Goal: Task Accomplishment & Management: Complete application form

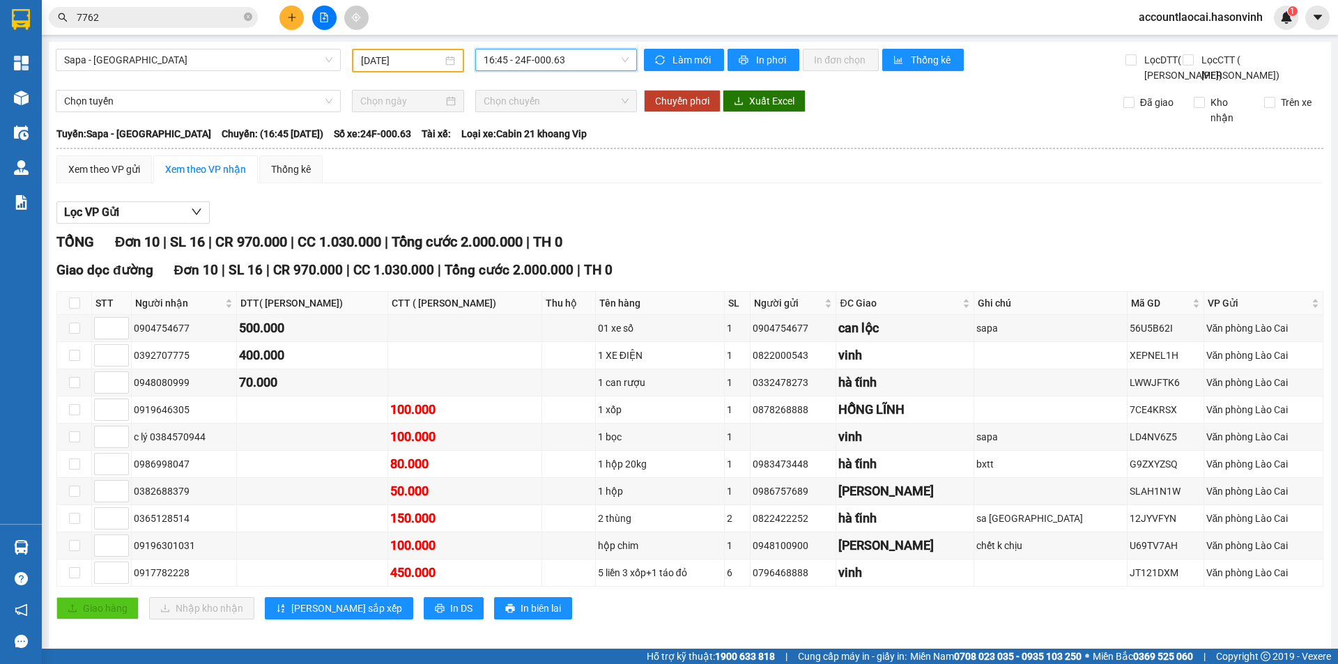
scroll to position [40, 0]
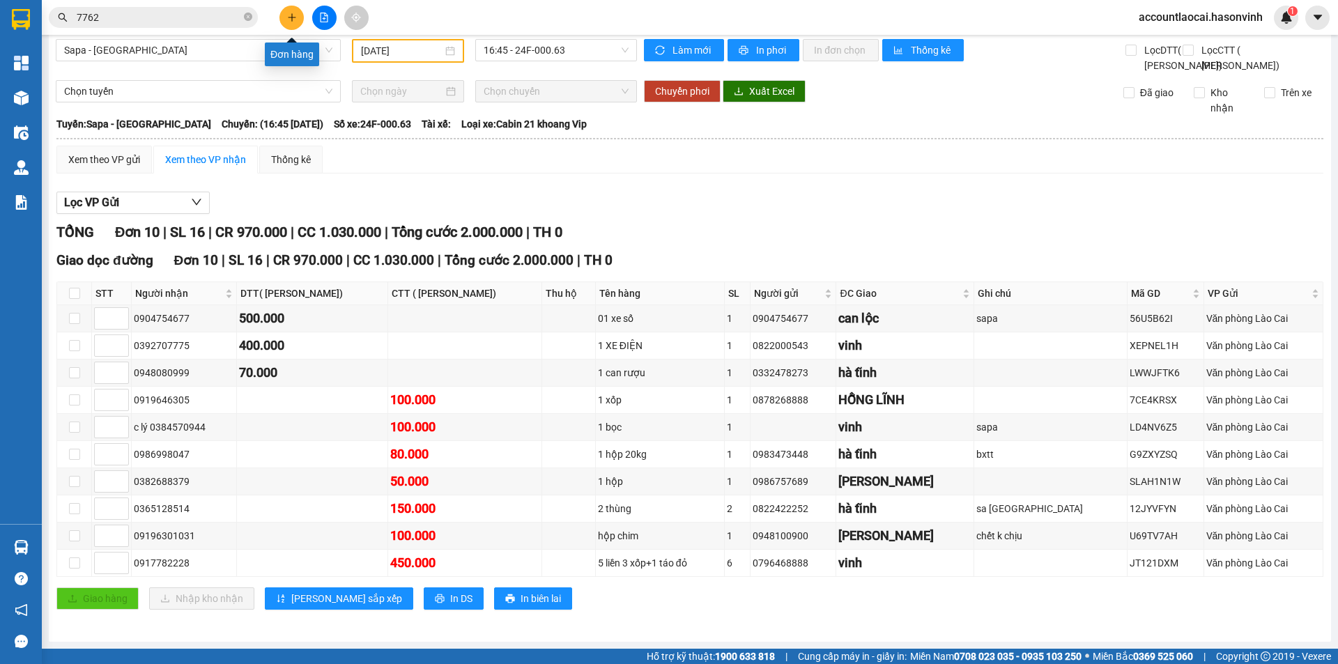
click at [291, 16] on icon "plus" at bounding box center [292, 18] width 10 height 10
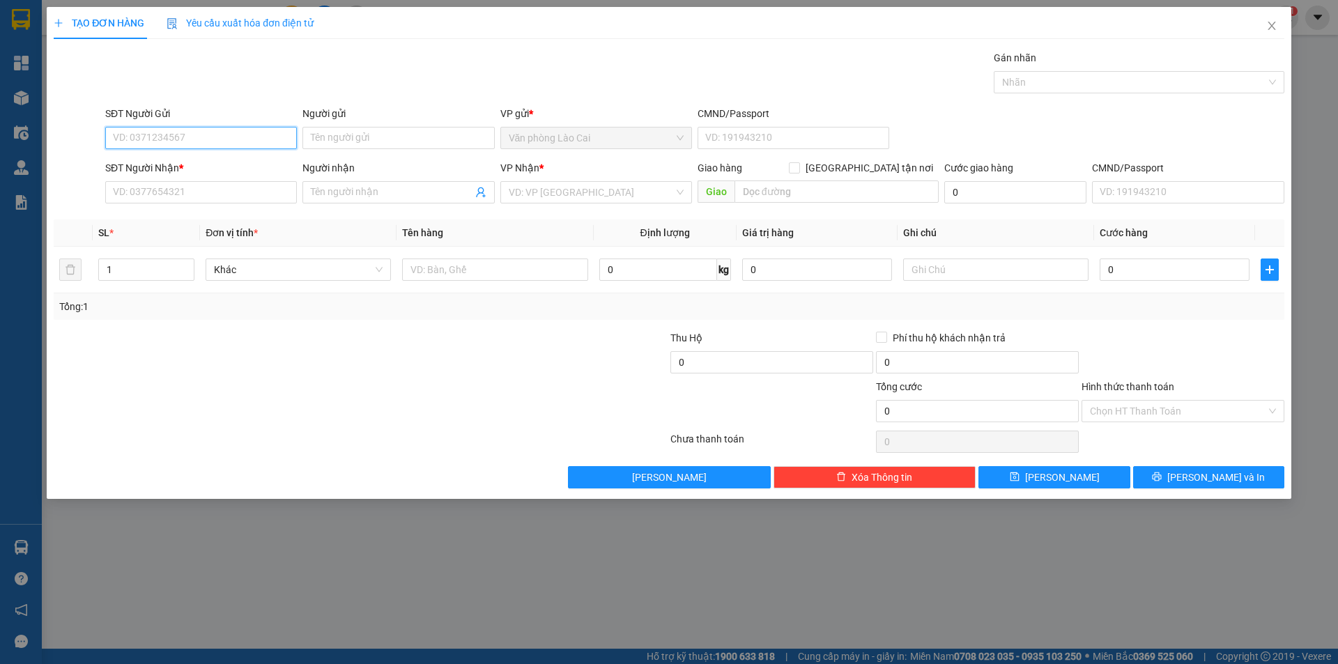
click at [190, 139] on input "SĐT Người Gửi" at bounding box center [201, 138] width 192 height 22
type input "0398280389"
click at [216, 199] on input "SĐT Người Nhận *" at bounding box center [201, 192] width 192 height 22
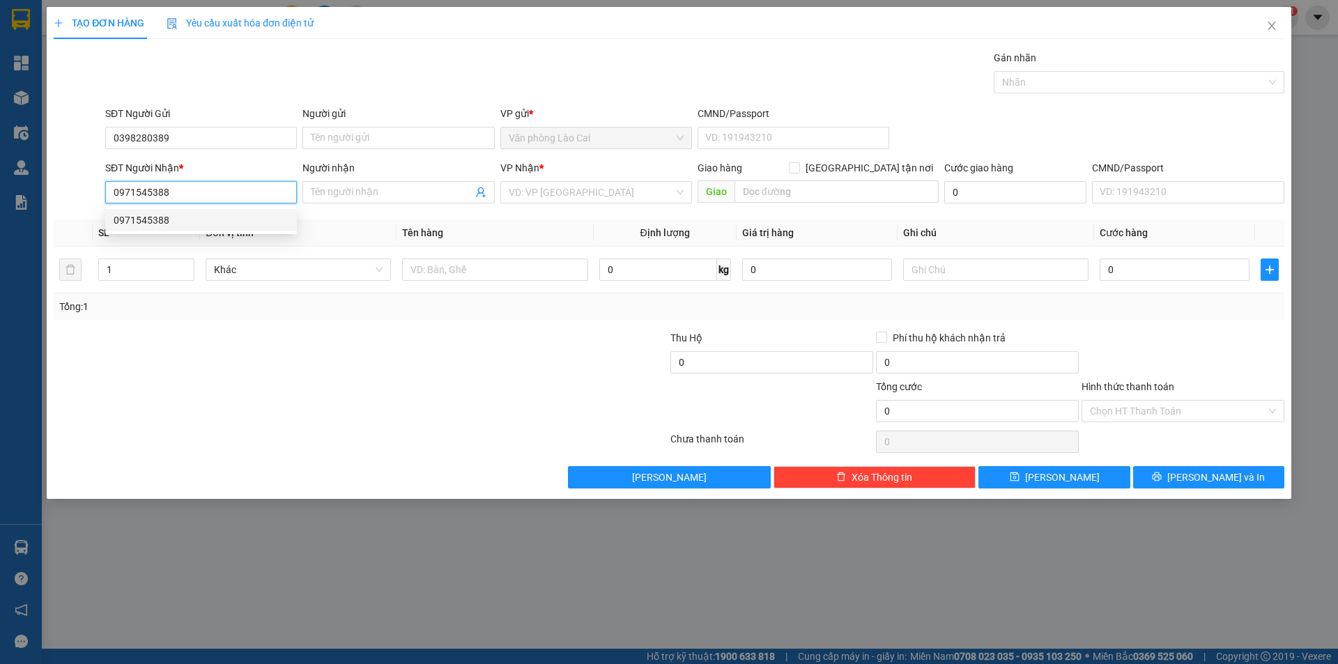
type input "0971545388"
click at [577, 222] on th "Tên hàng" at bounding box center [495, 233] width 197 height 27
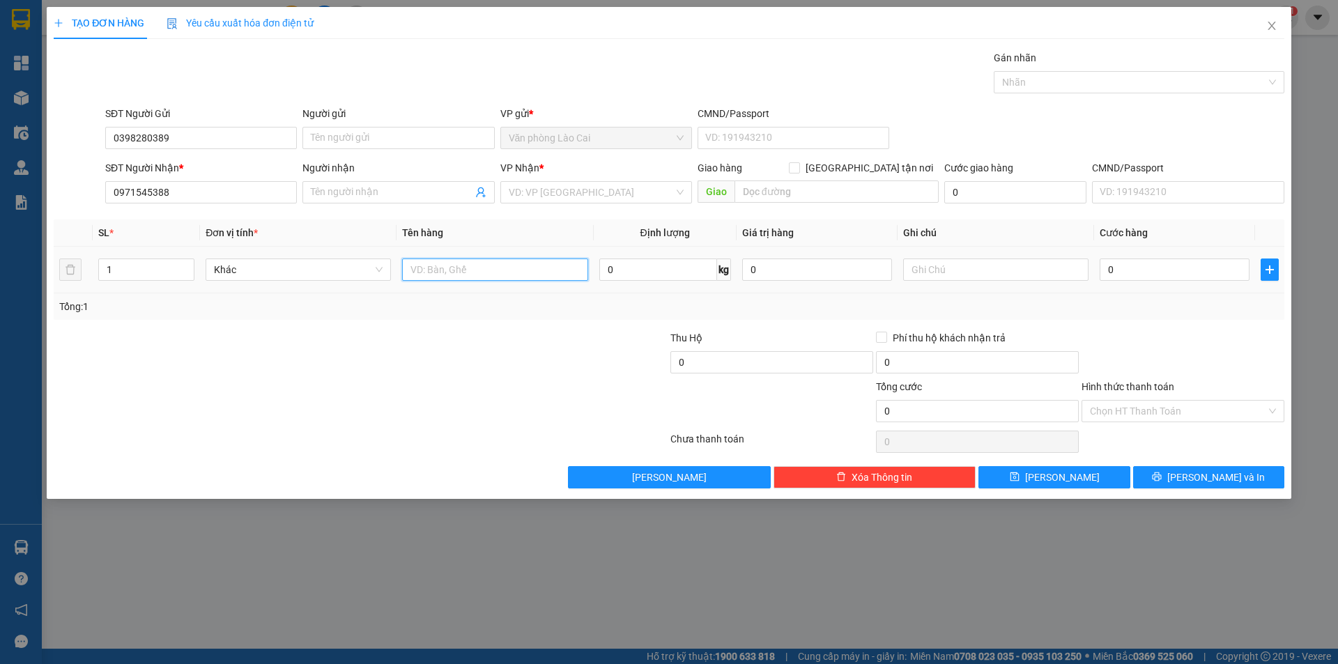
click at [517, 273] on input "text" at bounding box center [494, 270] width 185 height 22
type input "t"
type input "1 phong bì"
click at [1164, 262] on input "0" at bounding box center [1175, 270] width 150 height 22
type input "5"
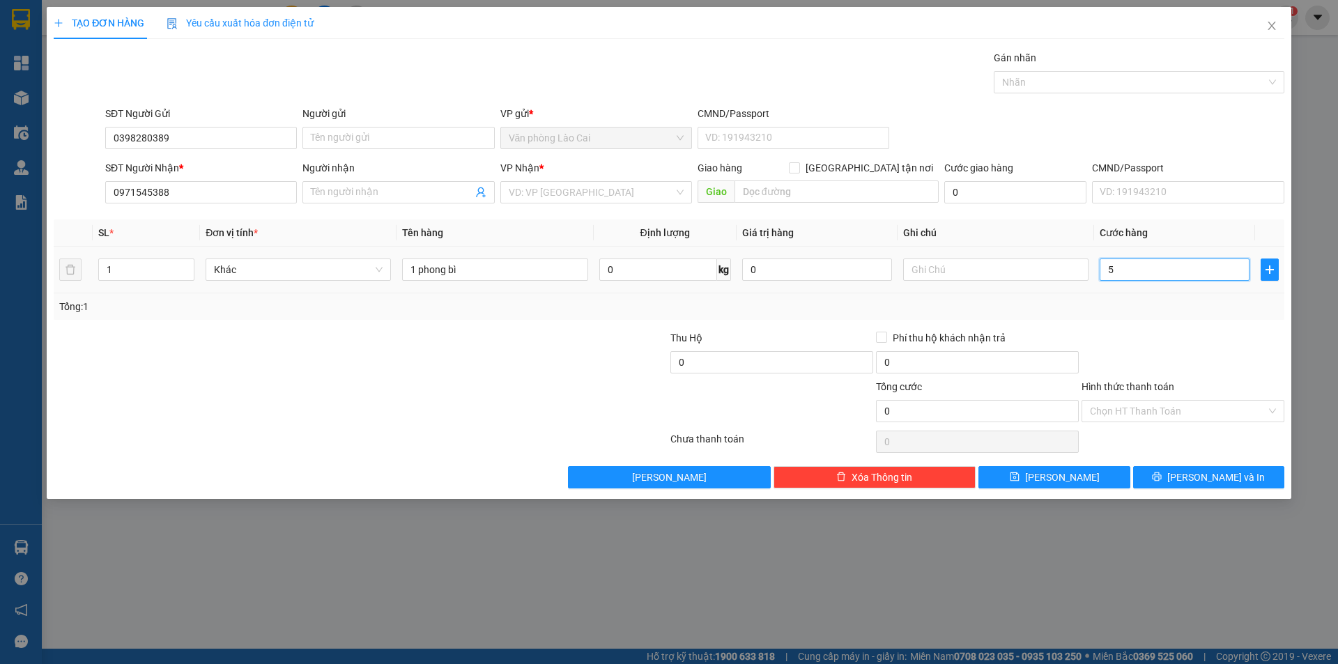
type input "5"
type input "50"
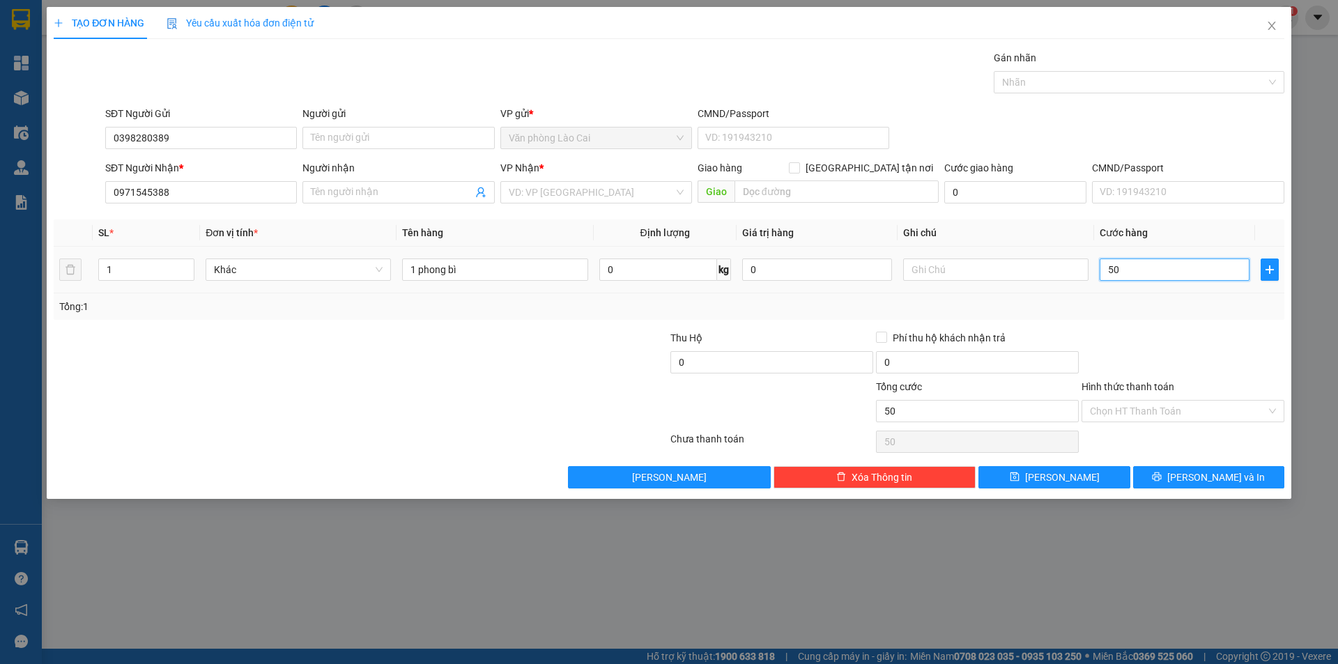
type input "500"
type input "5.000"
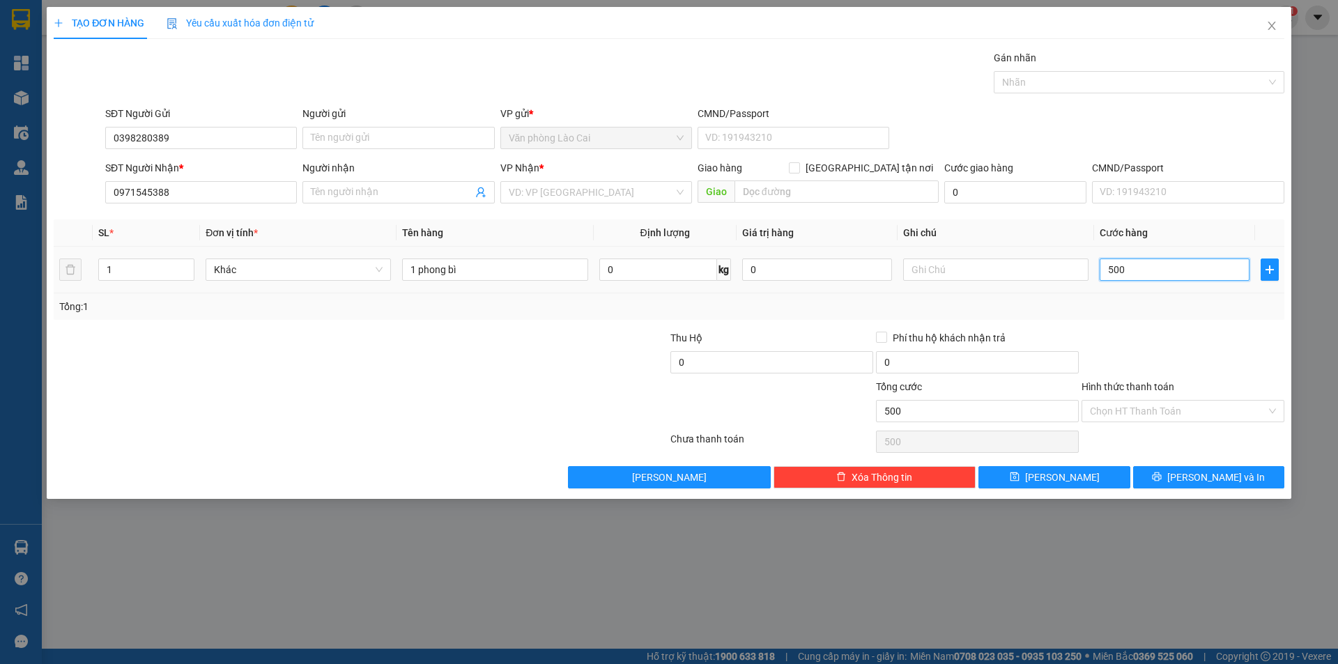
type input "5.000"
type input "50.000"
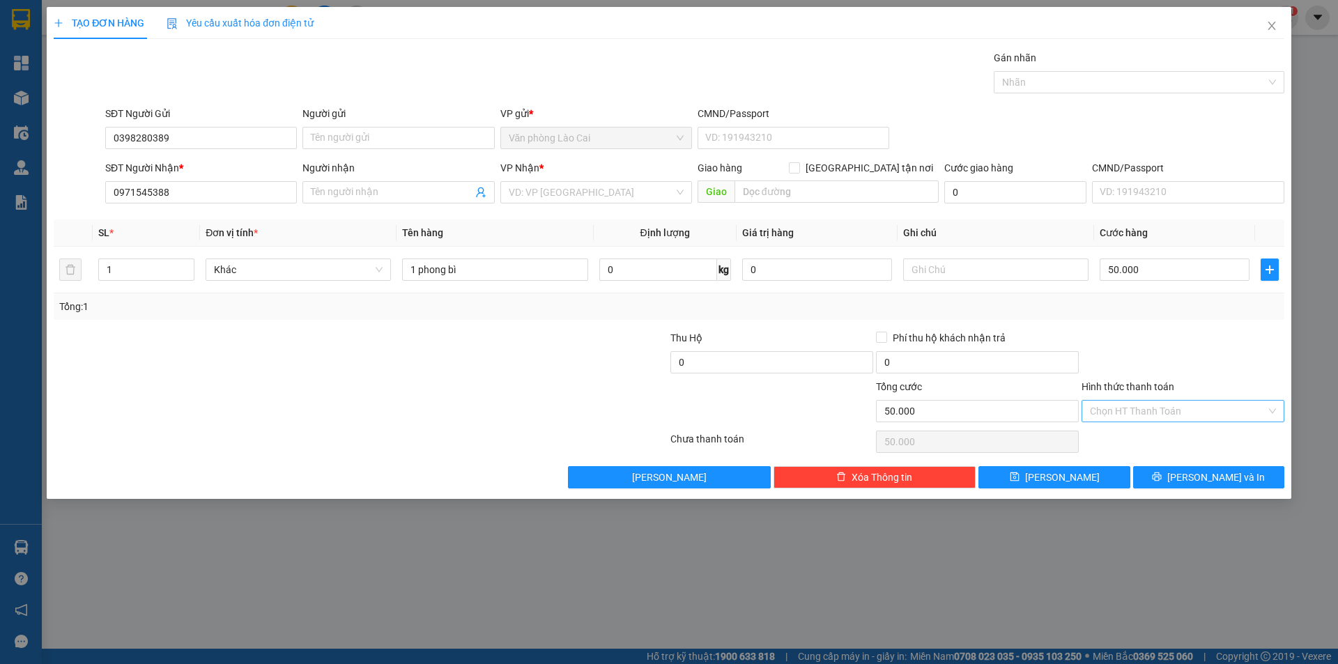
click at [1136, 412] on input "Hình thức thanh toán" at bounding box center [1178, 411] width 176 height 21
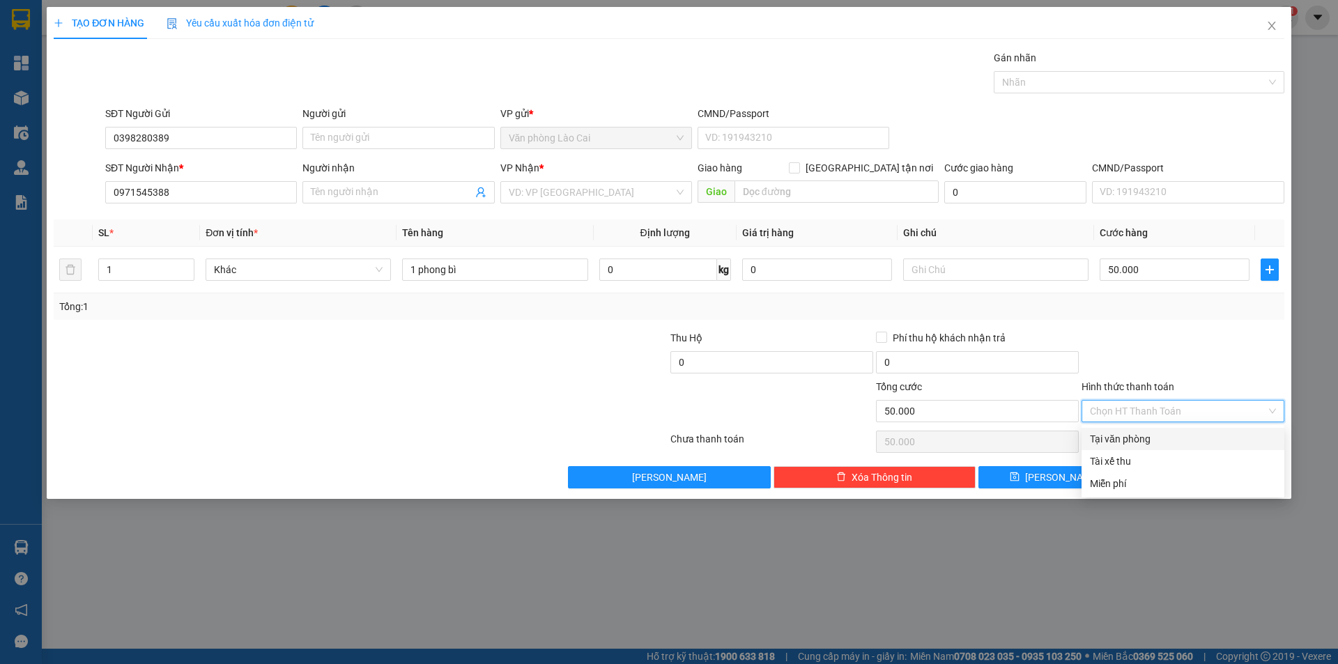
click at [1128, 439] on div "Tại văn phòng" at bounding box center [1183, 438] width 186 height 15
type input "0"
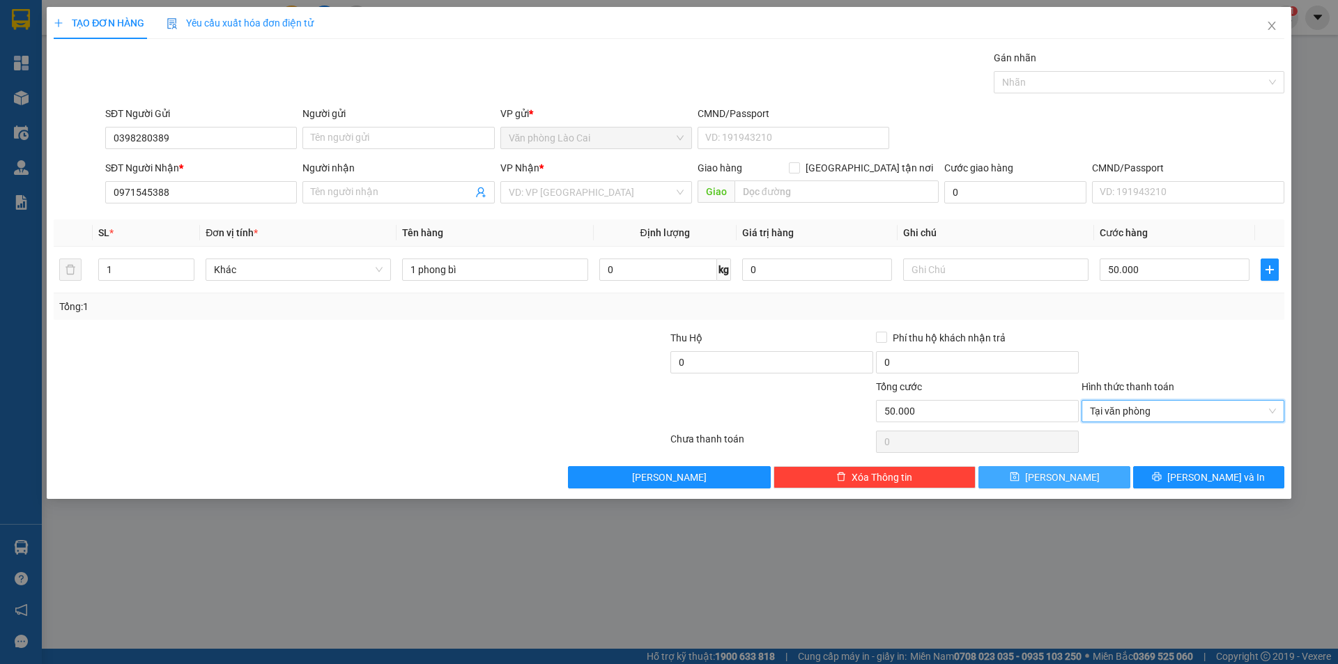
click at [1073, 478] on button "[PERSON_NAME]" at bounding box center [1054, 477] width 151 height 22
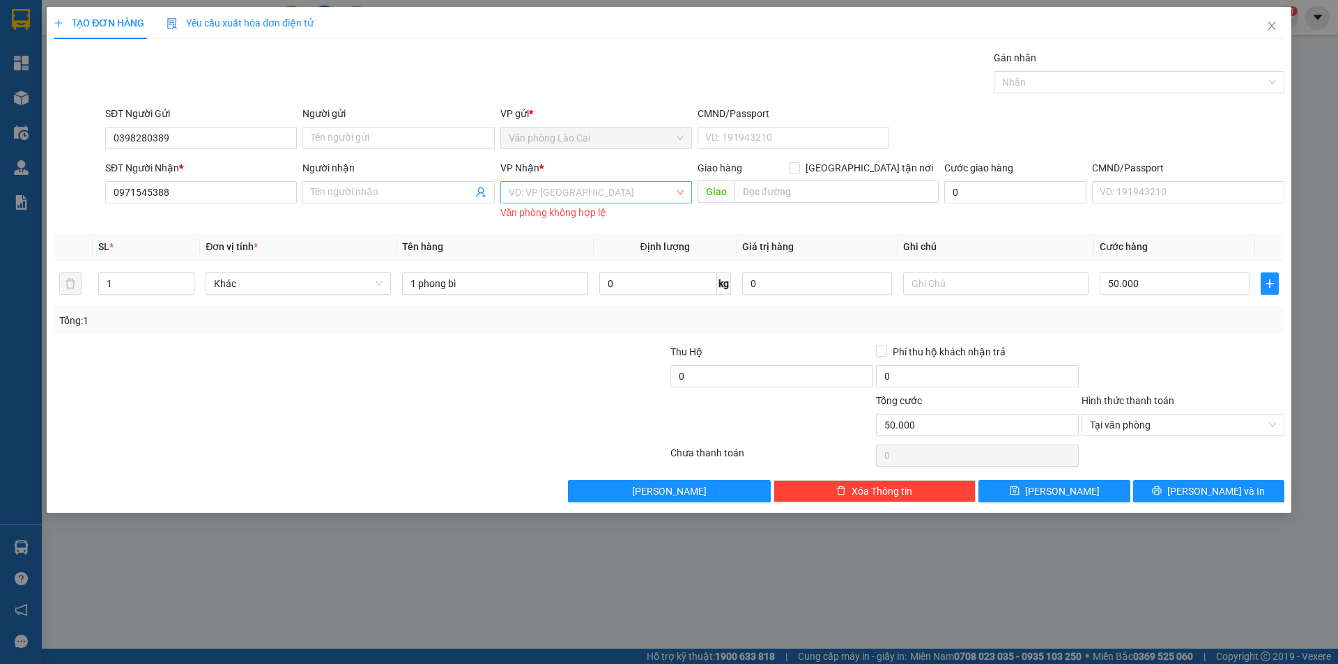
click at [588, 196] on input "search" at bounding box center [591, 192] width 165 height 21
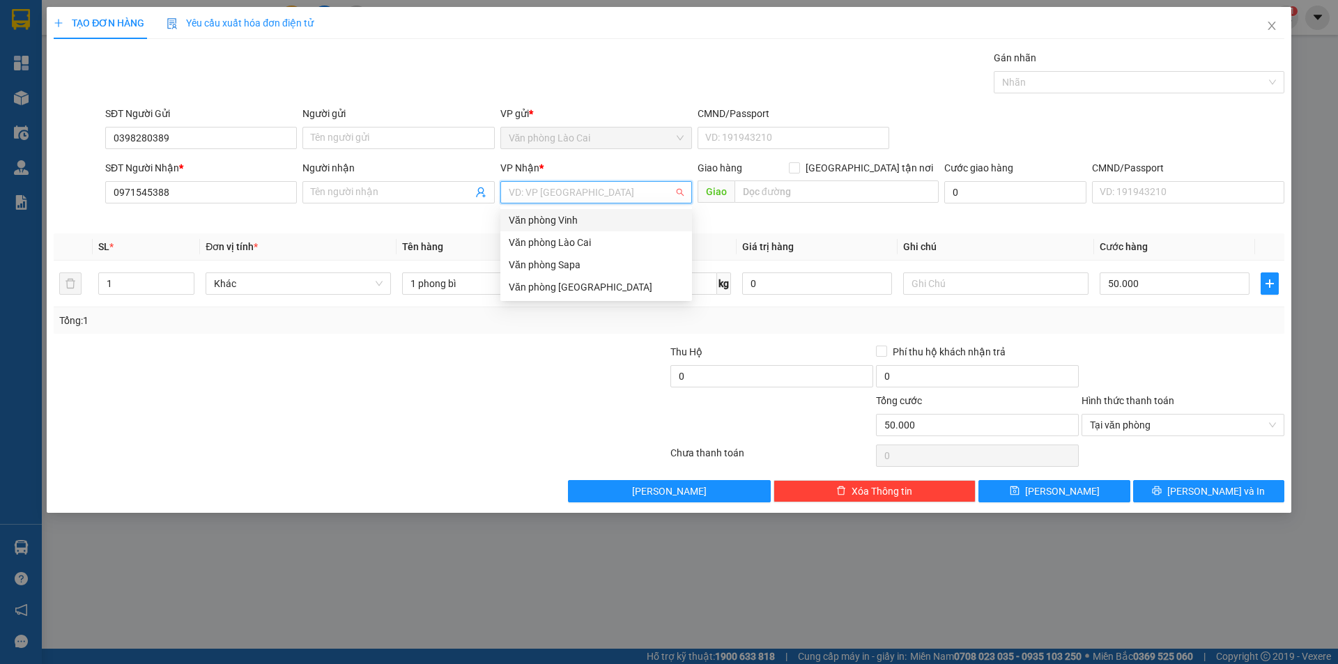
click at [545, 220] on div "Văn phòng Vinh" at bounding box center [596, 220] width 175 height 15
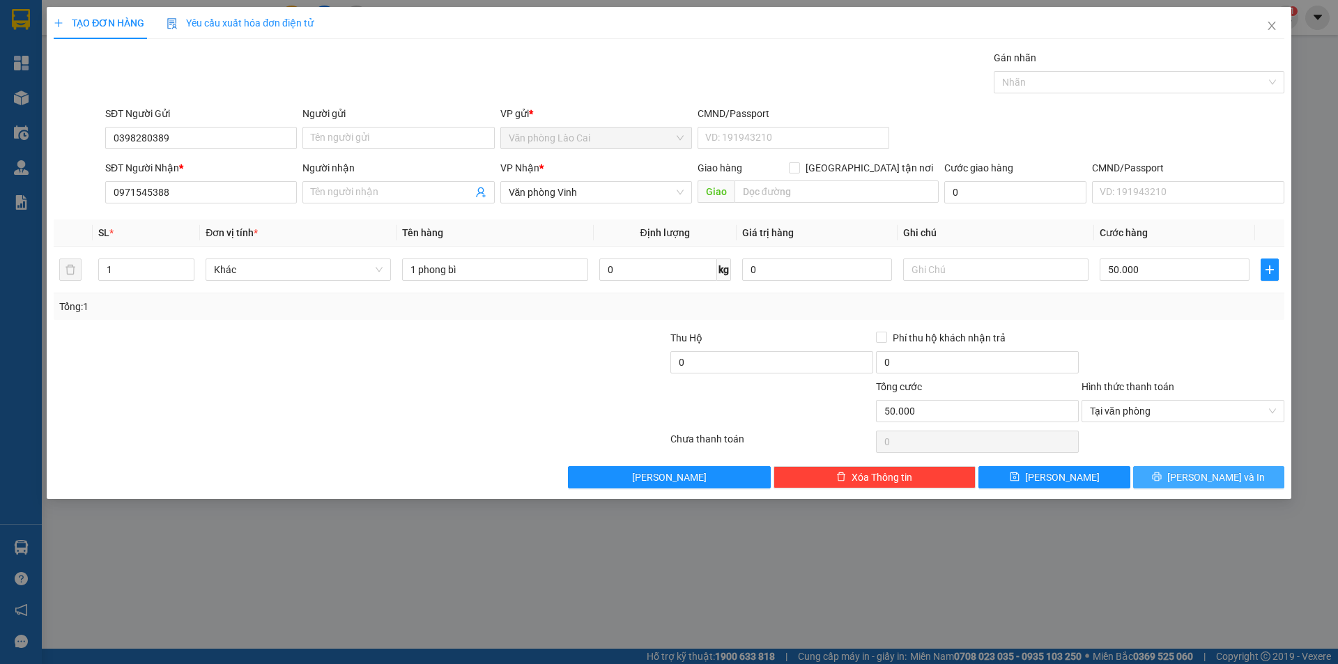
click at [1214, 476] on span "[PERSON_NAME] và In" at bounding box center [1217, 477] width 98 height 15
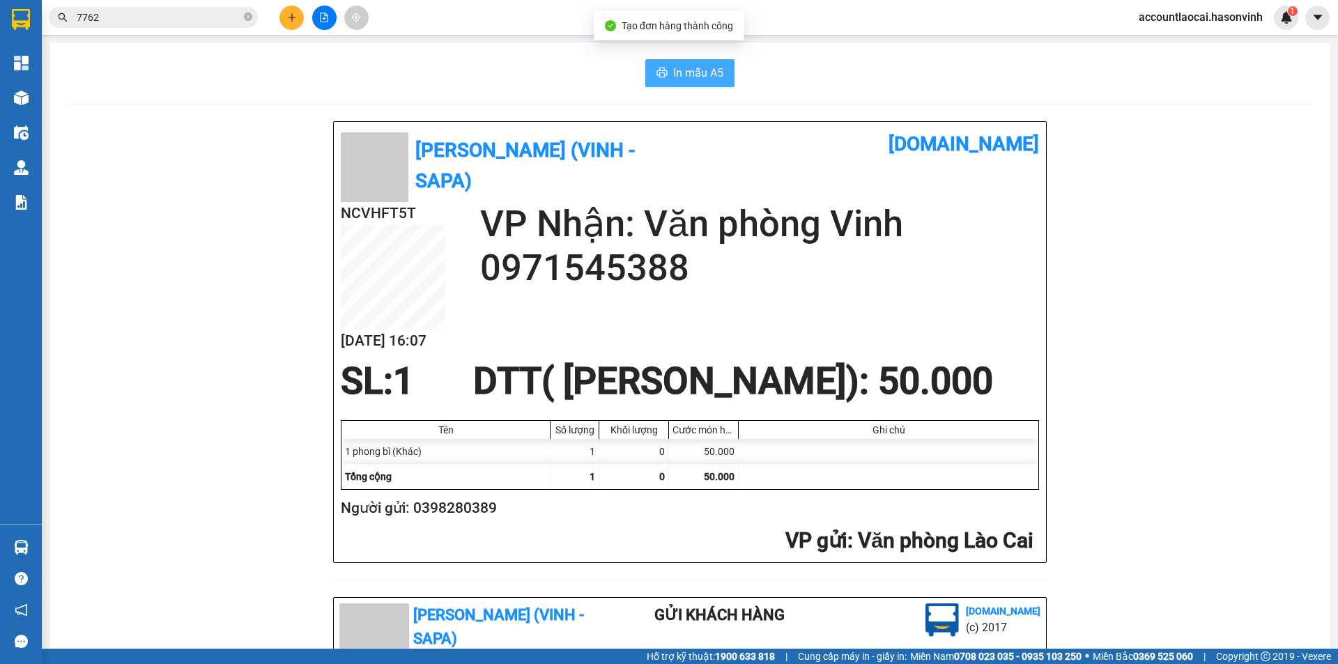
click at [696, 73] on span "In mẫu A5" at bounding box center [698, 72] width 50 height 17
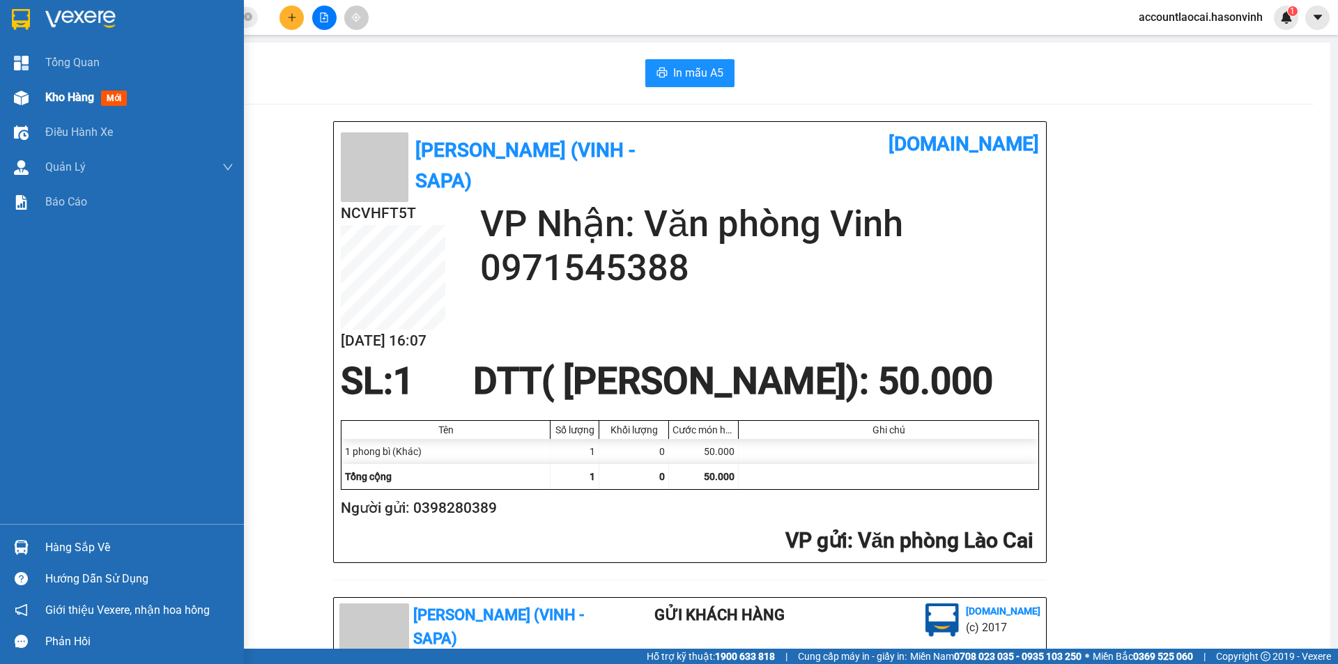
click at [66, 95] on span "Kho hàng" at bounding box center [69, 97] width 49 height 13
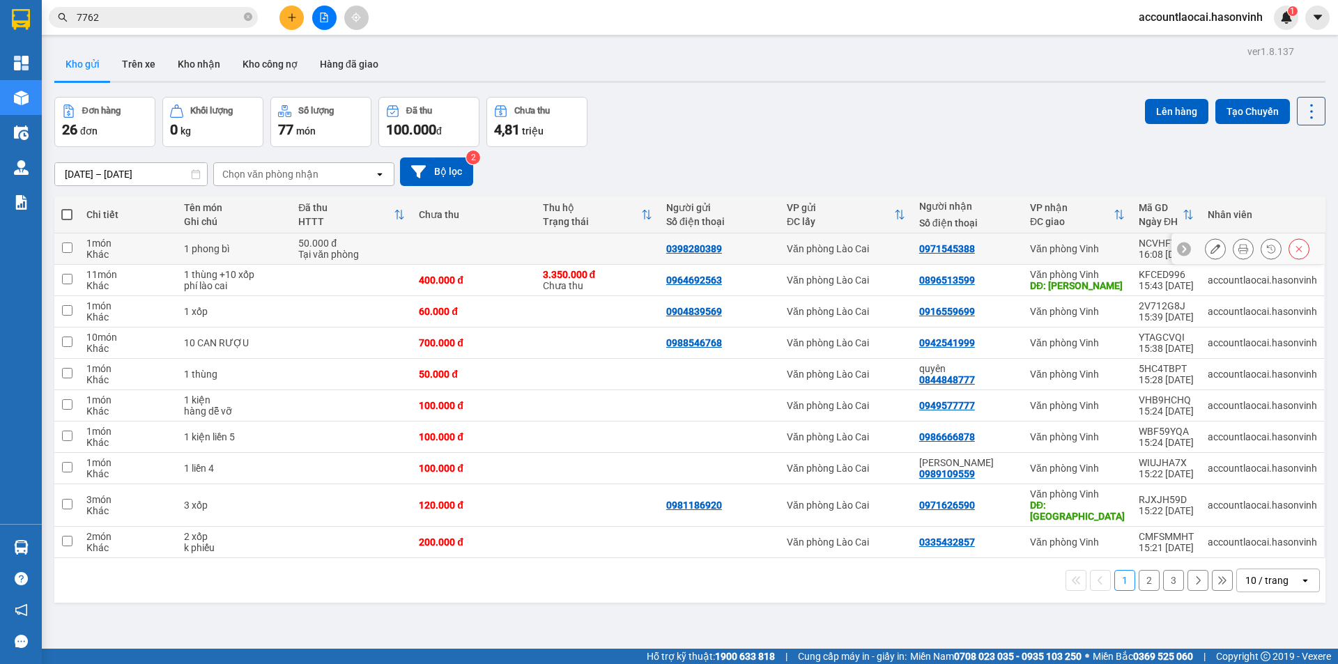
click at [1211, 249] on icon at bounding box center [1216, 249] width 10 height 10
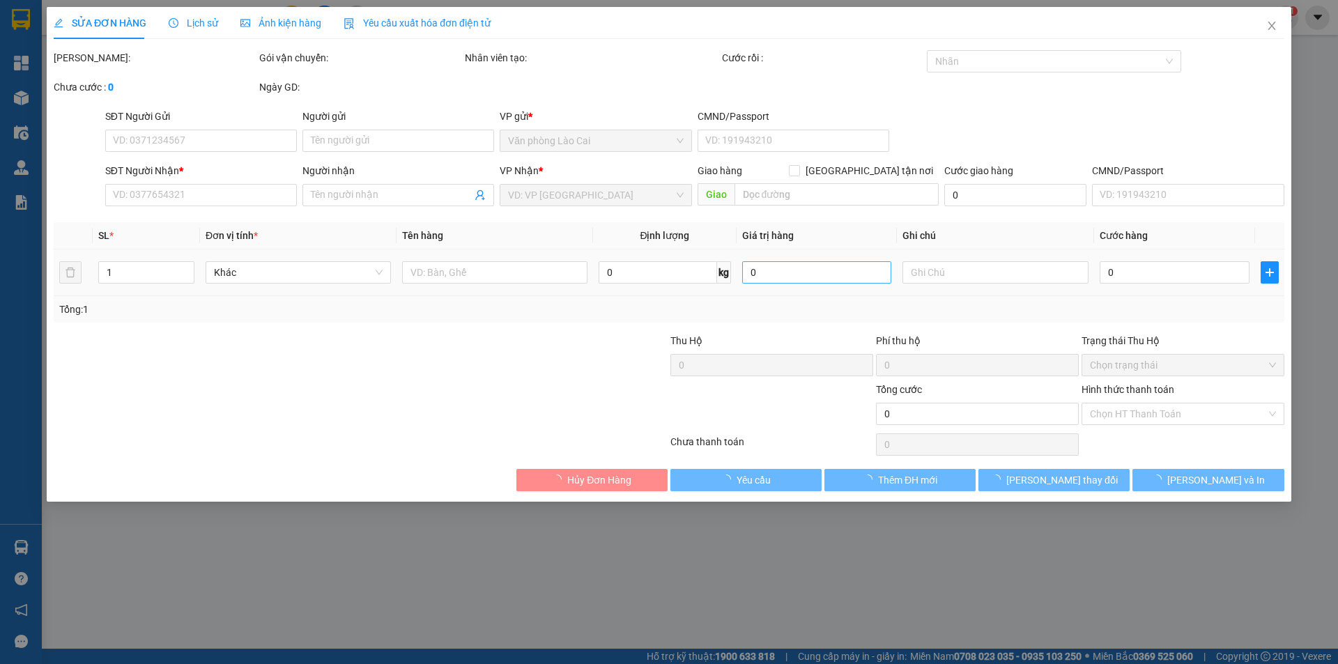
type input "0398280389"
type input "0971545388"
type input "50.000"
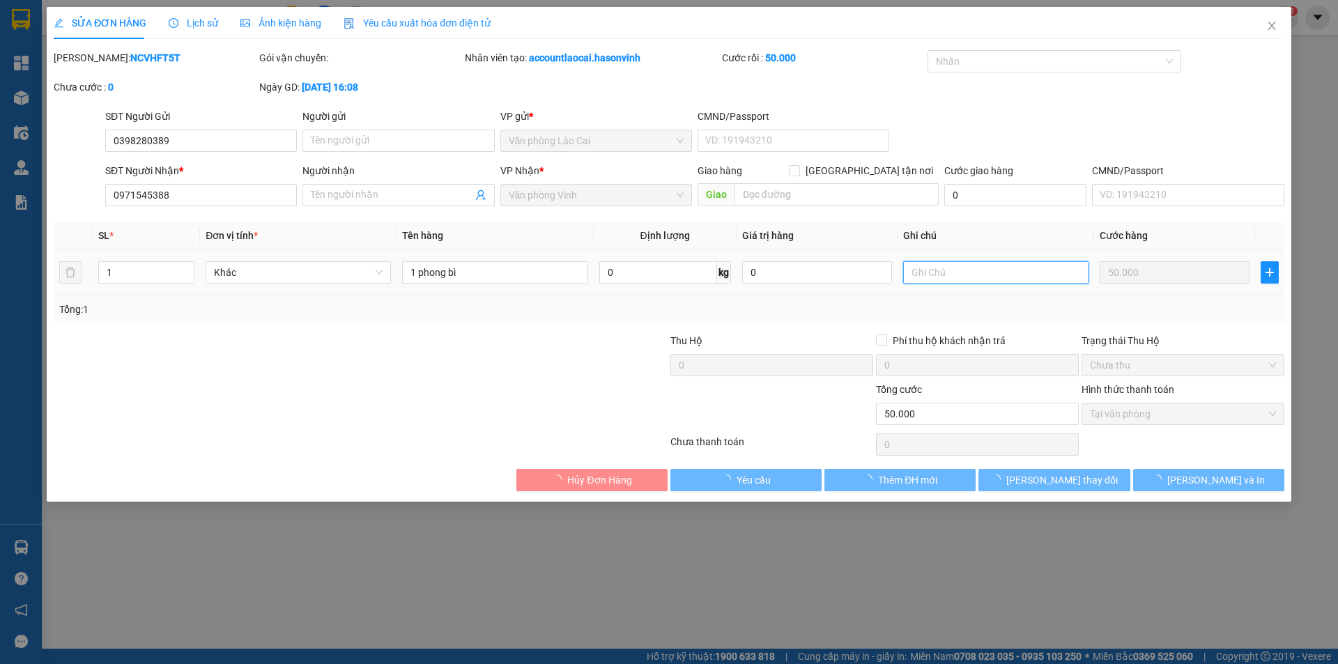
click at [988, 270] on input "text" at bounding box center [995, 272] width 185 height 22
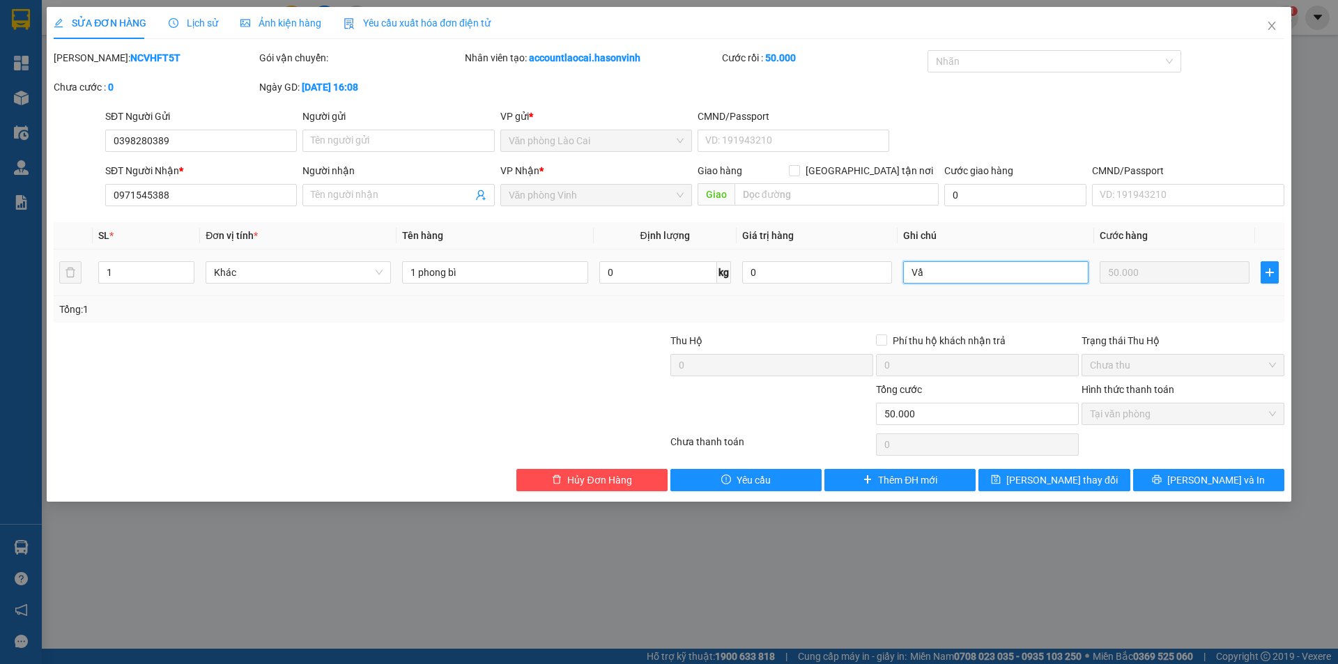
type input "V"
type input "Cầu Bùng"
click at [1219, 482] on span "[PERSON_NAME] và In" at bounding box center [1217, 480] width 98 height 15
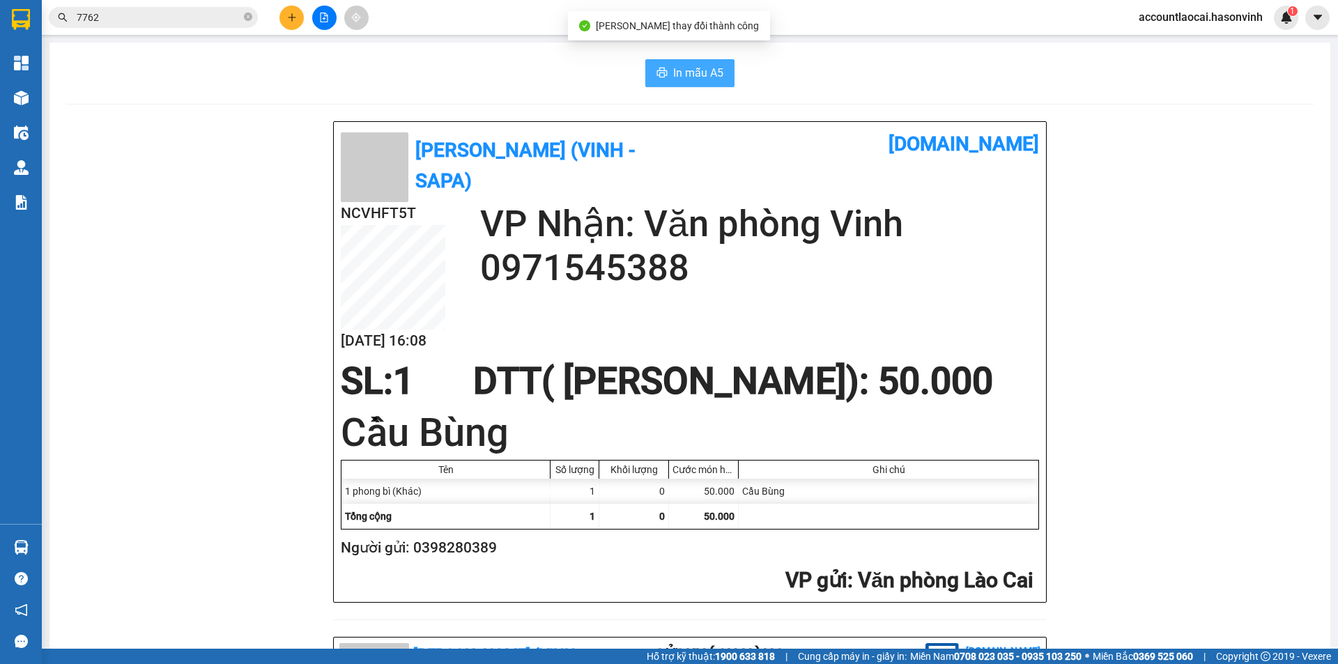
click at [666, 66] on button "In mẫu A5" at bounding box center [689, 73] width 89 height 28
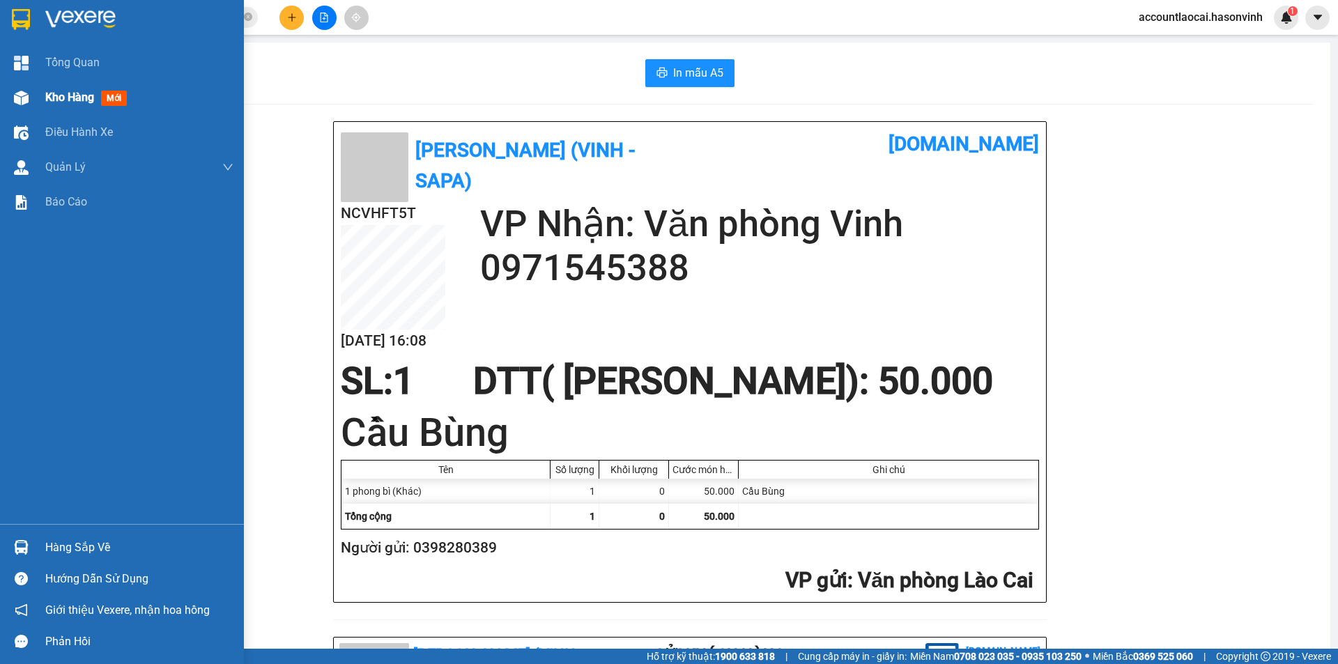
click at [58, 97] on span "Kho hàng" at bounding box center [69, 97] width 49 height 13
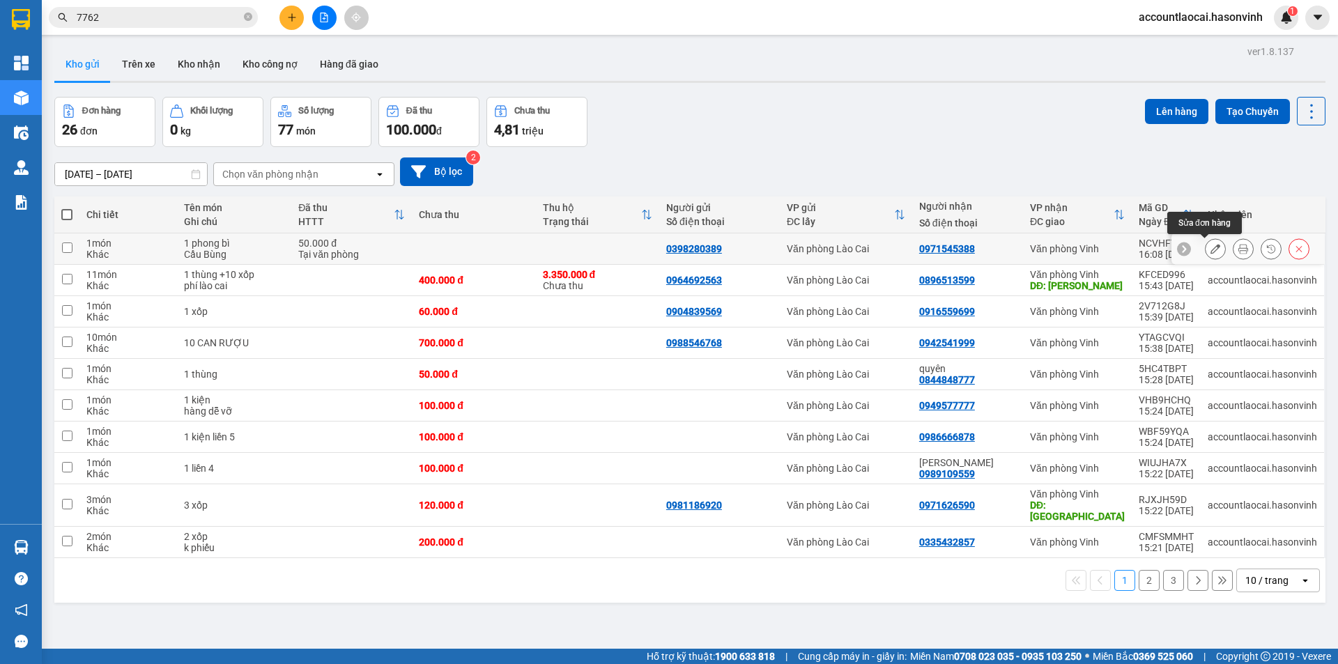
click at [1211, 250] on icon at bounding box center [1216, 249] width 10 height 10
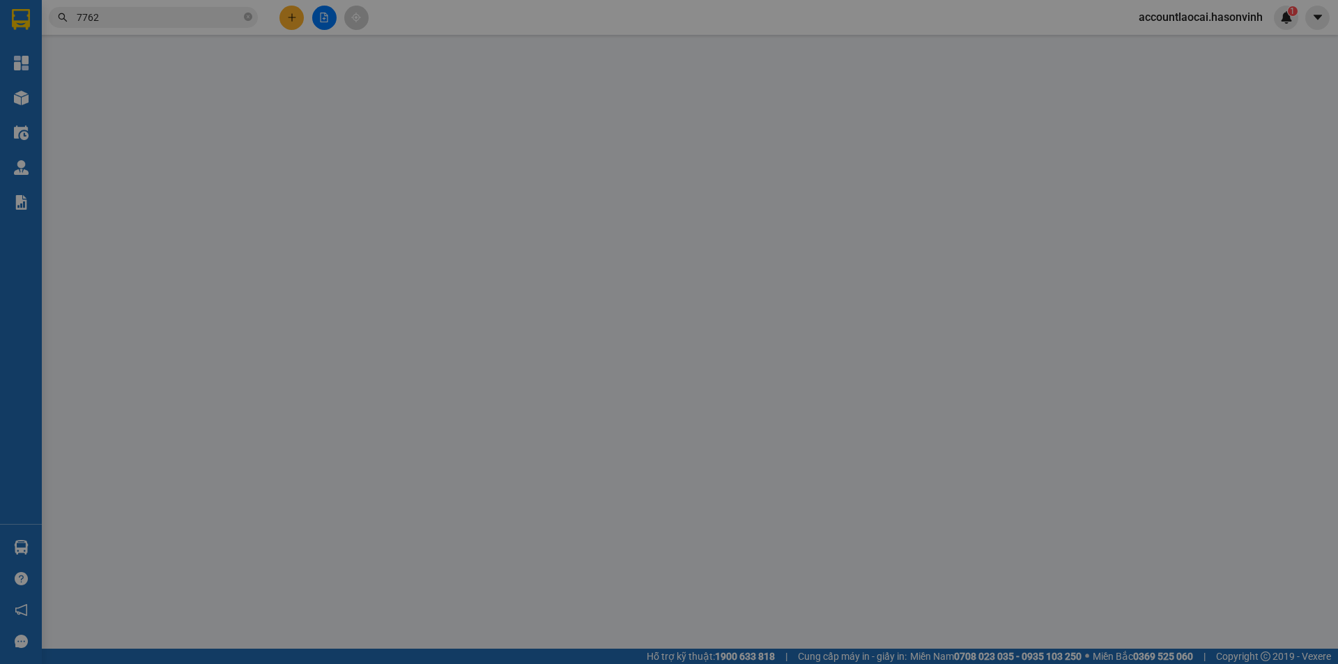
type input "0398280389"
type input "0971545388"
type input "50.000"
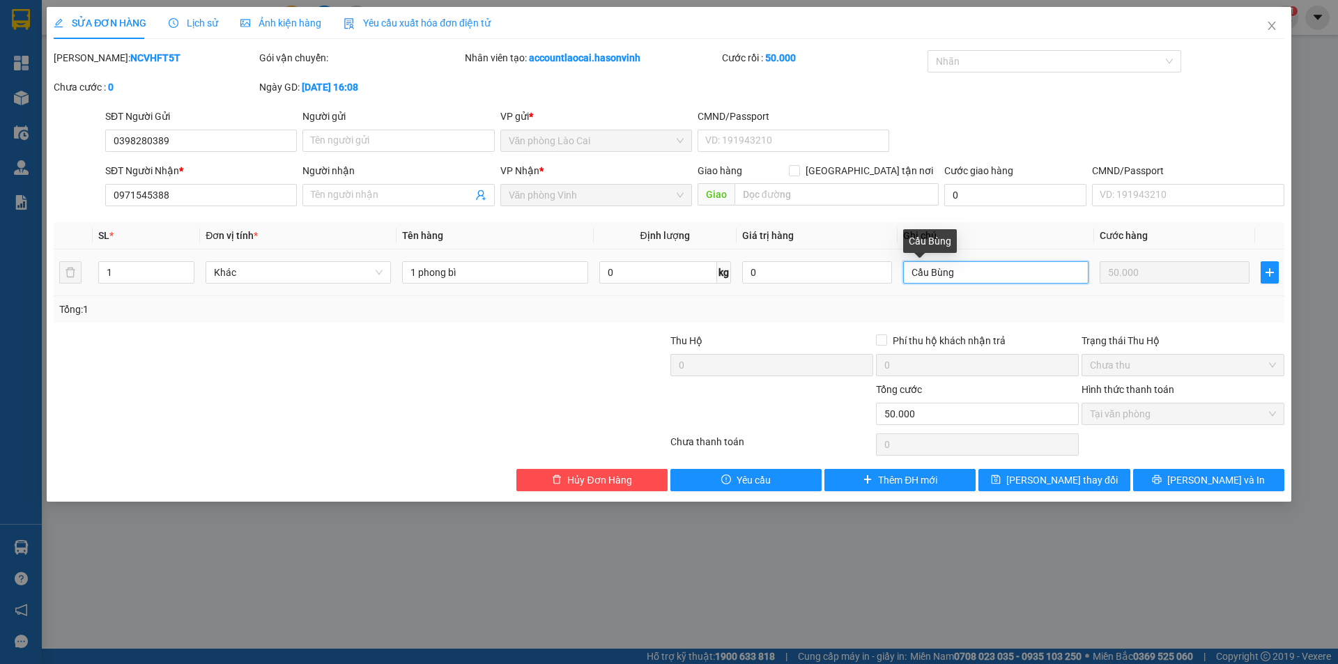
drag, startPoint x: 967, startPoint y: 271, endPoint x: 869, endPoint y: 284, distance: 98.4
click at [869, 284] on tr "1 Khác 1 phong bì 0 kg 0 Cầu Bùng 50.000" at bounding box center [669, 273] width 1231 height 47
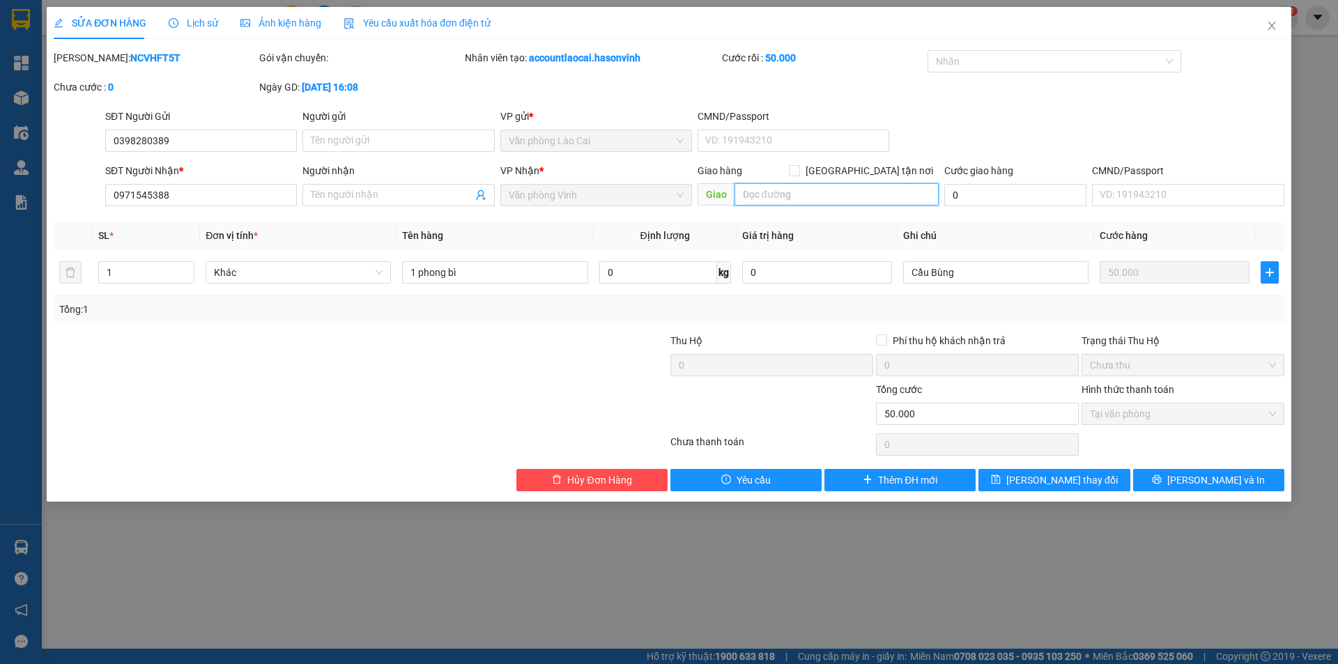
click at [771, 184] on input "text" at bounding box center [837, 194] width 204 height 22
paste input "Cầu Bùng"
type input "Cầu Bùng"
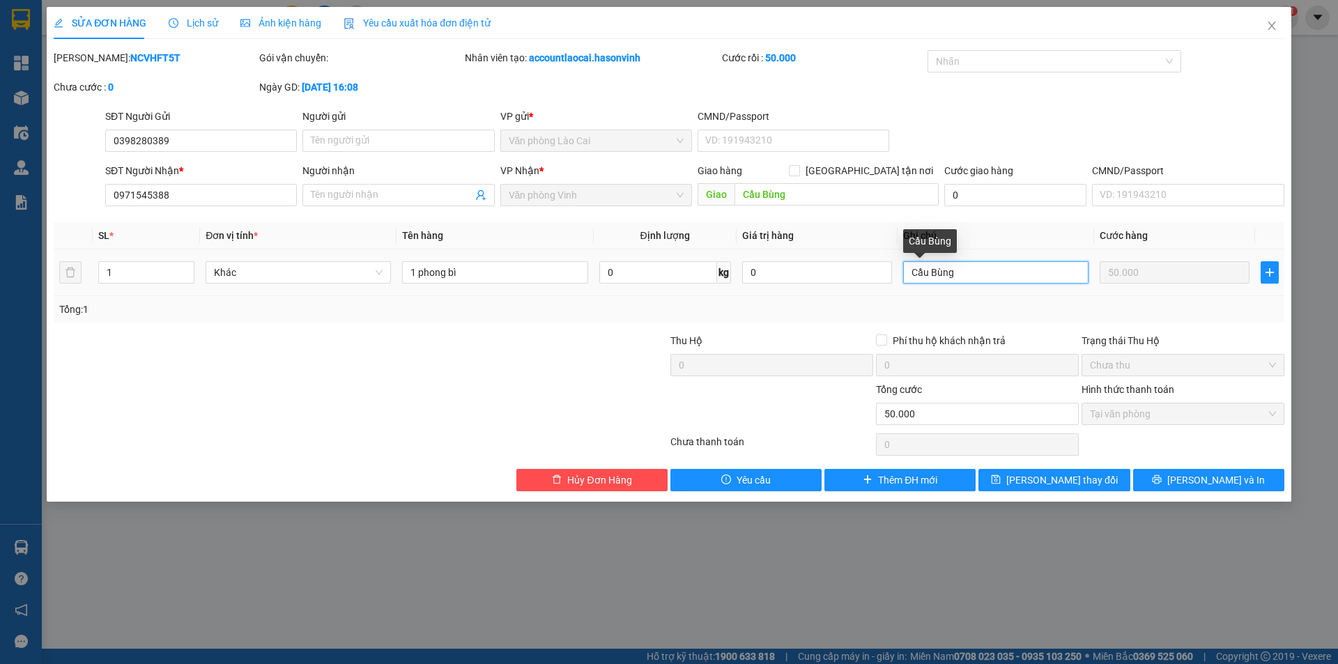
drag, startPoint x: 986, startPoint y: 269, endPoint x: 904, endPoint y: 277, distance: 82.6
click at [904, 277] on input "Cầu Bùng" at bounding box center [995, 272] width 185 height 22
type input "[PERSON_NAME]"
click at [1075, 484] on span "[PERSON_NAME] thay đổi" at bounding box center [1063, 480] width 112 height 15
